Goal: Navigation & Orientation: Find specific page/section

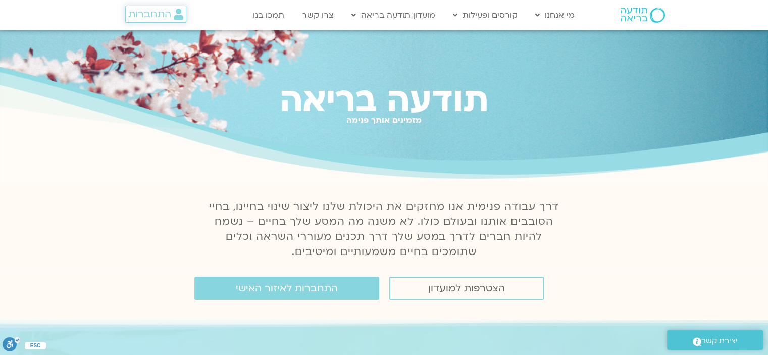
click at [164, 19] on span "התחברות" at bounding box center [149, 14] width 43 height 11
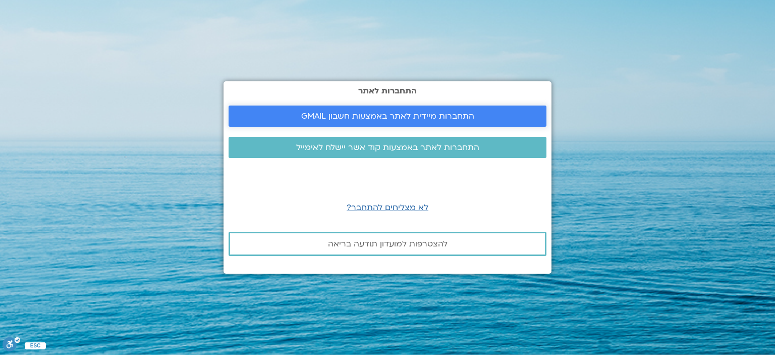
click at [297, 111] on link "התחברות מיידית לאתר באמצעות חשבון GMAIL" at bounding box center [388, 115] width 318 height 21
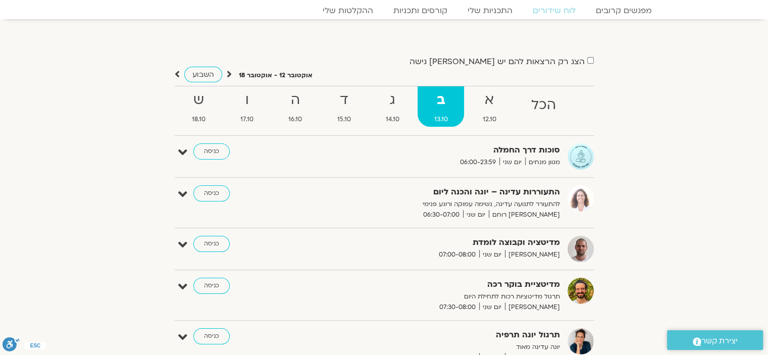
scroll to position [42, 0]
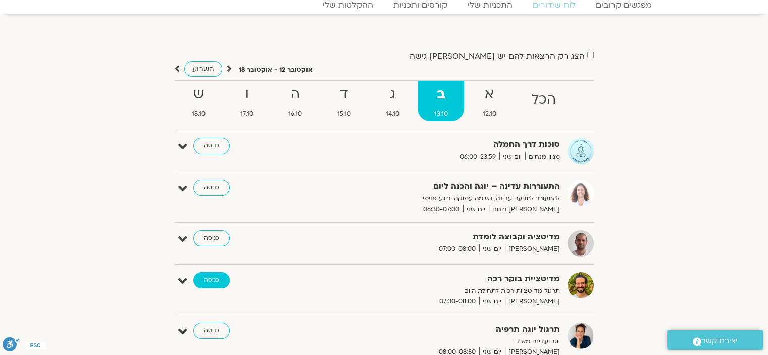
click at [208, 282] on link "כניסה" at bounding box center [211, 280] width 36 height 16
